Goal: Task Accomplishment & Management: Use online tool/utility

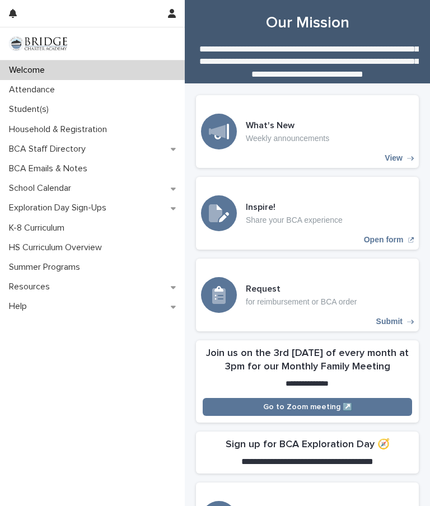
click at [38, 92] on p "Attendance" at bounding box center [33, 90] width 59 height 11
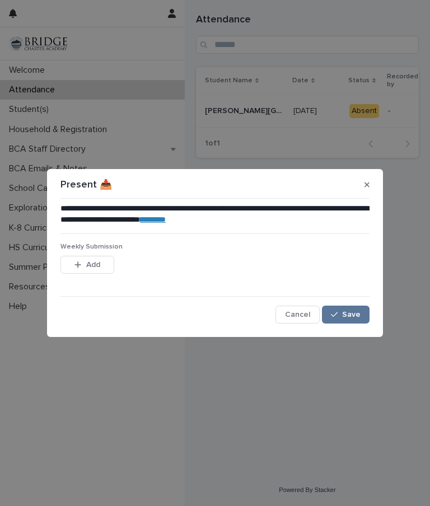
click at [166, 222] on link "********" at bounding box center [153, 220] width 26 height 8
click at [351, 313] on span "Save" at bounding box center [351, 315] width 18 height 8
